Goal: Task Accomplishment & Management: Manage account settings

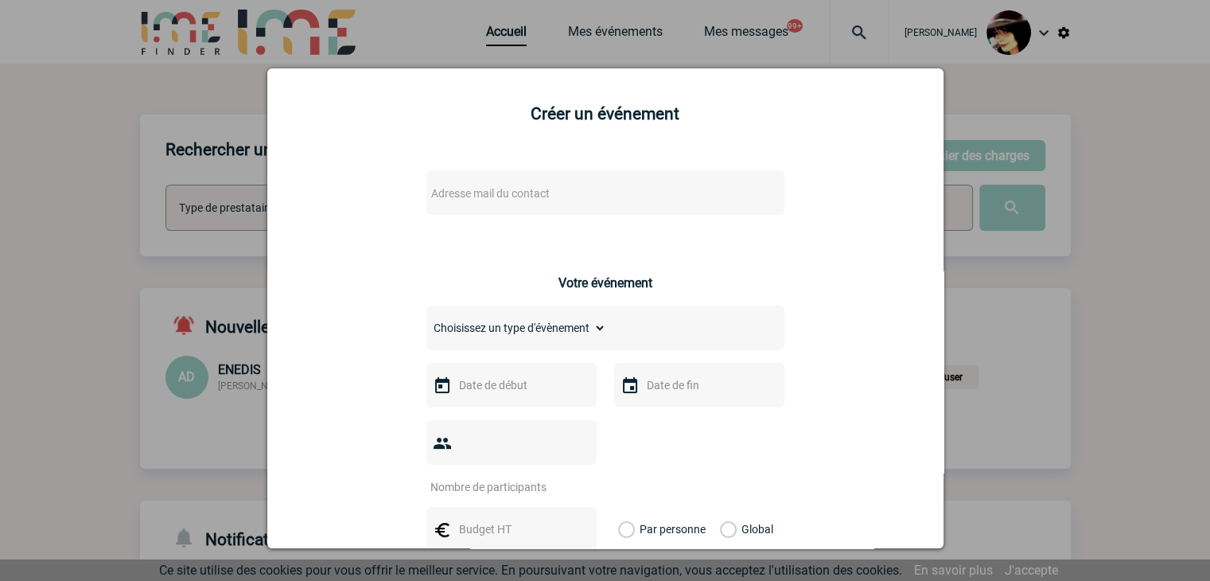
click at [1034, 388] on div at bounding box center [605, 290] width 1210 height 581
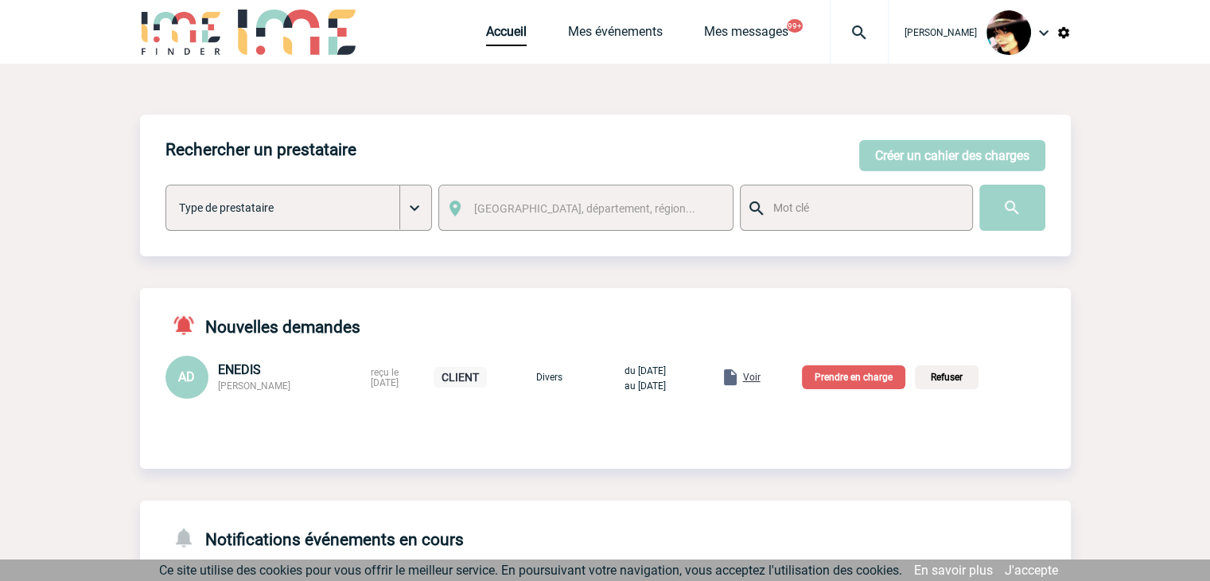
click at [764, 382] on link "Voir" at bounding box center [722, 375] width 81 height 15
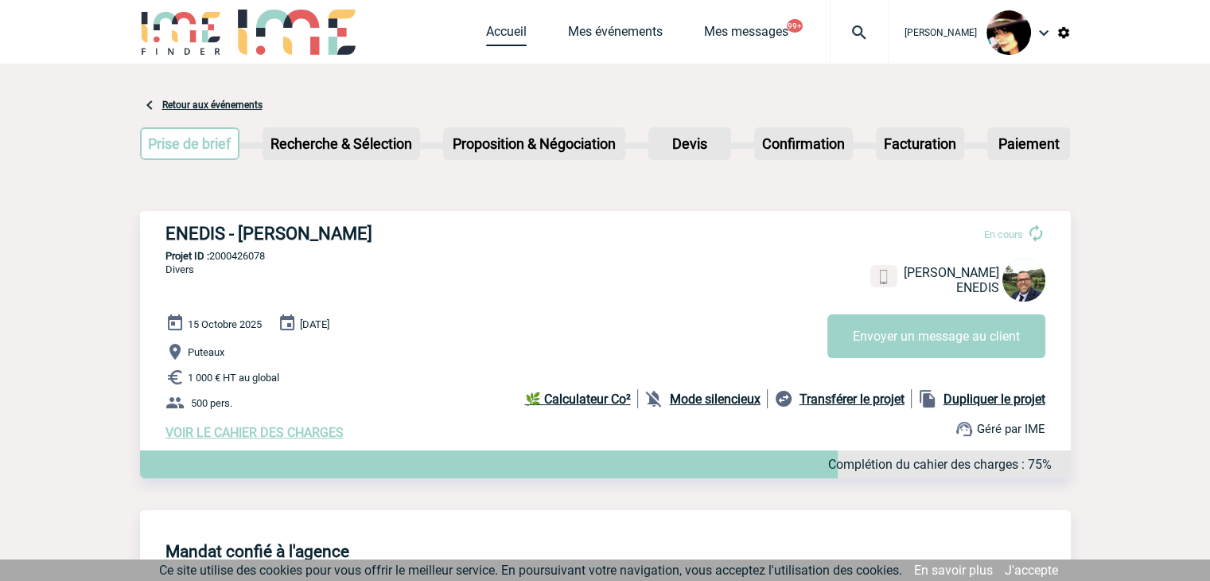
click at [486, 37] on link "Accueil" at bounding box center [506, 35] width 41 height 22
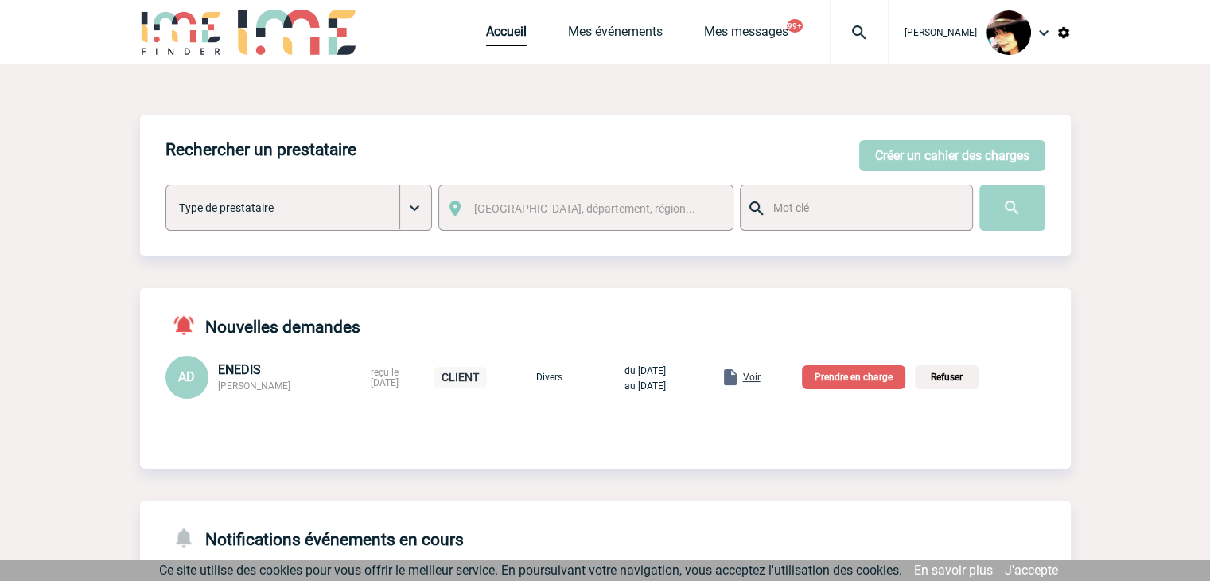
click at [872, 378] on p "Prendre en charge" at bounding box center [853, 377] width 103 height 24
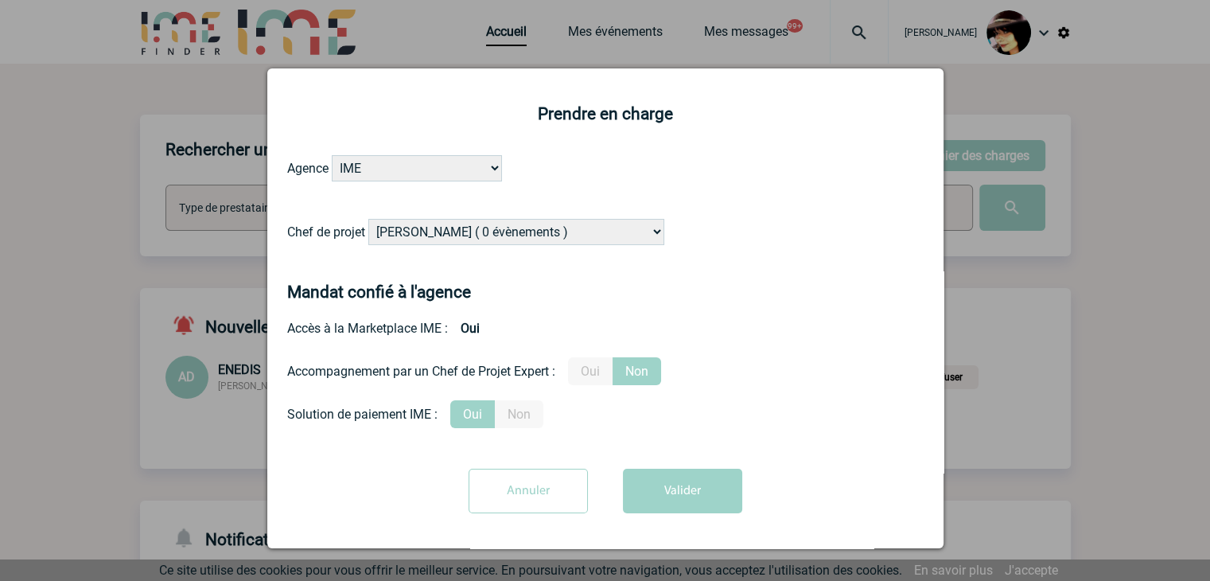
click at [503, 233] on select "Alizée VERLAGUET ( 0 évènements ) Anne-Françoise BONHOMME ( 200 évènements ) An…" at bounding box center [516, 232] width 296 height 26
select select "101052"
click at [368, 220] on select "Alizée VERLAGUET ( 0 évènements ) Anne-Françoise BONHOMME ( 200 évènements ) An…" at bounding box center [516, 232] width 296 height 26
click at [663, 495] on button "Valider" at bounding box center [682, 491] width 119 height 45
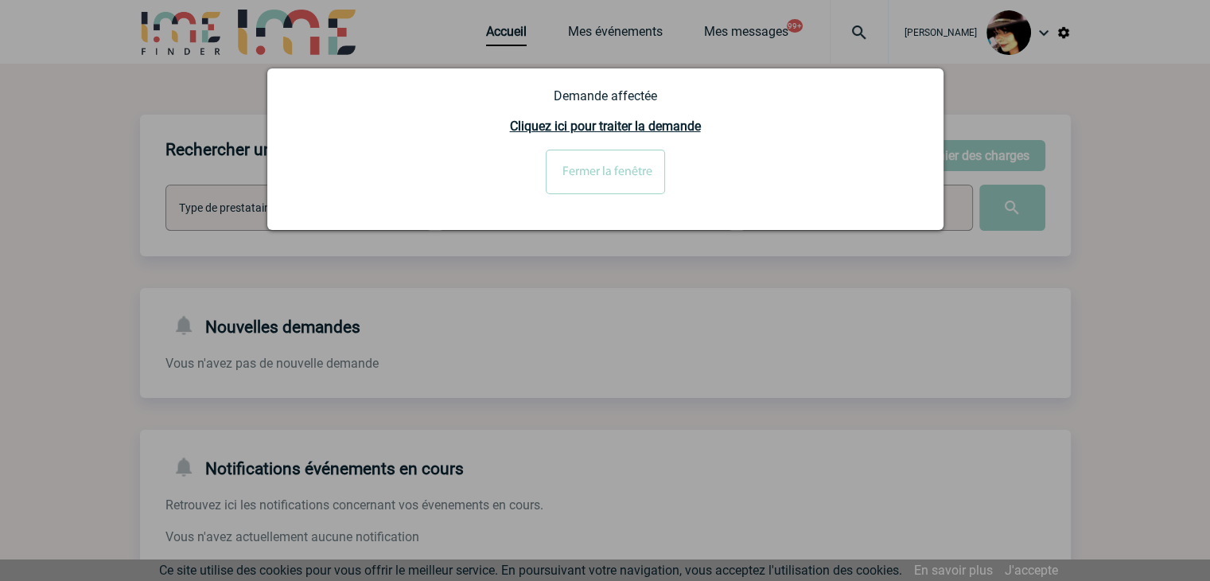
click at [592, 169] on input "Fermer la fenêtre" at bounding box center [605, 172] width 119 height 45
